Goal: Check status: Check status

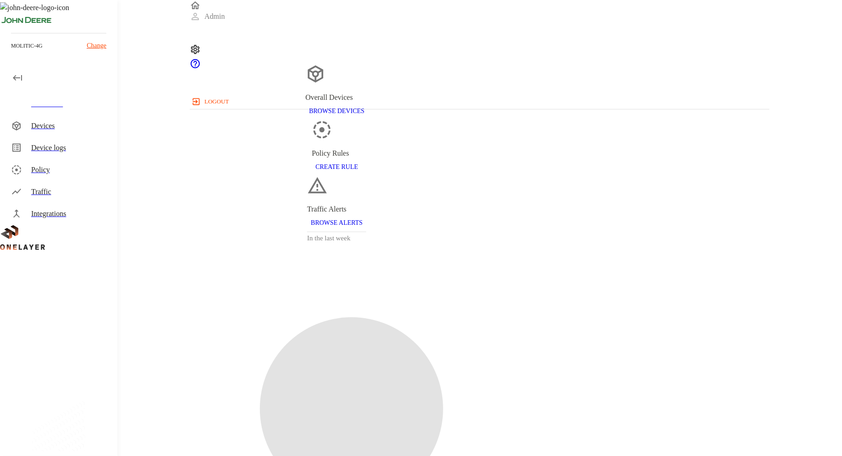
click at [44, 121] on div "Devices" at bounding box center [70, 126] width 79 height 11
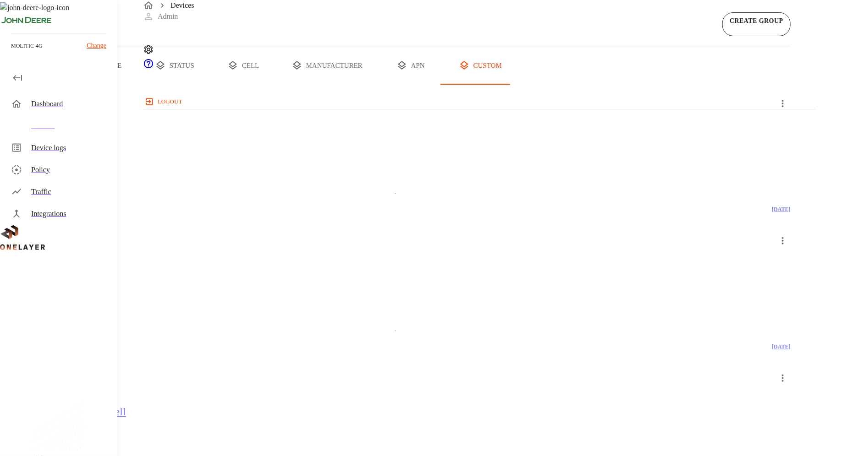
click at [71, 85] on button "all devices" at bounding box center [35, 65] width 71 height 38
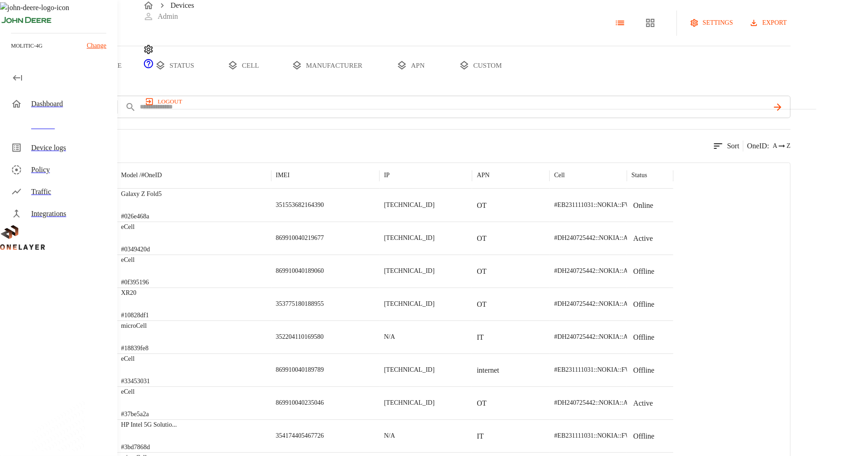
click at [116, 222] on div at bounding box center [79, 205] width 75 height 33
